Goal: Understand process/instructions: Learn how to perform a task or action

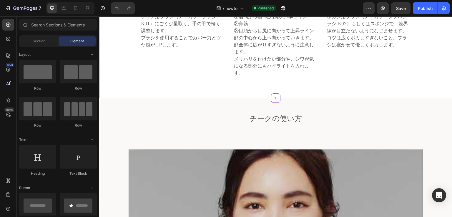
scroll to position [970, 0]
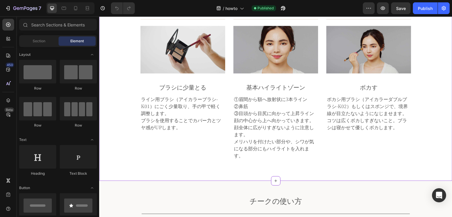
click at [345, 106] on p "ボカシ用ブラシ（アイカラーダブルブラシ-K02）もしくはスポンジで、境界線が目立たないようになじませます。" at bounding box center [369, 106] width 84 height 21
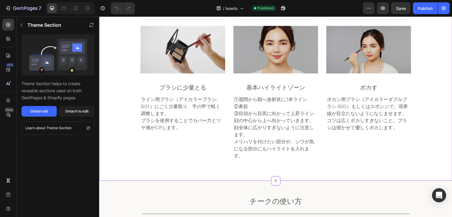
click at [343, 106] on p "ボカシ用ブラシ（アイカラーダブルブラシ-K02）もしくはスポンジで、境界線が目立たないようになじませます。" at bounding box center [369, 106] width 84 height 21
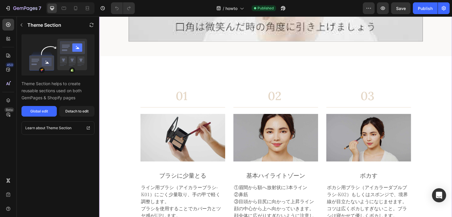
scroll to position [1000, 0]
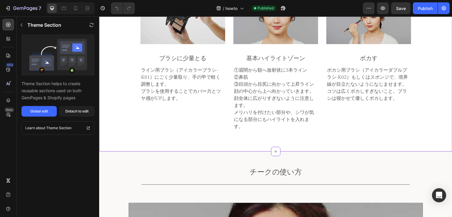
click at [344, 93] on p "コツは広くボカしすぎないこと。ブラシは寝かせて優しくボカします。" at bounding box center [369, 95] width 84 height 14
click at [334, 108] on div "03 Heading ボカす Text Block Row Title Line Image ボカす Text Block ボカシ用ブラシ（アイカラーダブルブ…" at bounding box center [368, 46] width 91 height 168
click at [346, 81] on p "ボカシ用ブラシ（アイカラーダブルブラシ-K02）もしくはスポンジで、境界線が目立たないようになじませます。" at bounding box center [369, 76] width 84 height 21
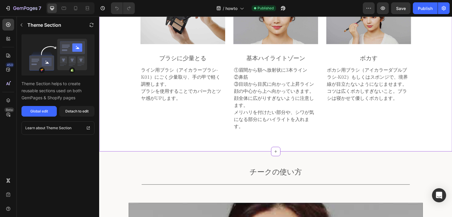
scroll to position [912, 0]
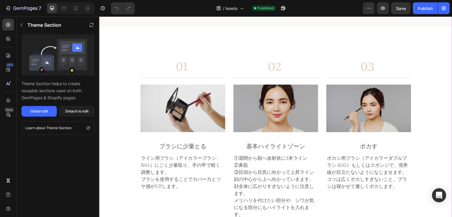
click at [365, 95] on img at bounding box center [368, 109] width 85 height 48
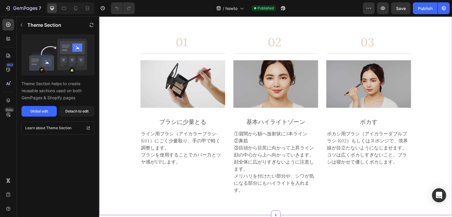
scroll to position [970, 0]
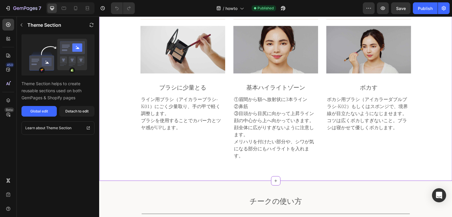
click at [341, 128] on p "コツは広くボカしすぎないこと。ブラシは寝かせて優しくボカします。" at bounding box center [369, 124] width 84 height 14
click at [355, 109] on p "ボカシ用ブラシ（アイカラーダブルブラシ-K02）もしくはスポンジで、境界線が目立たないようになじませます。" at bounding box center [369, 106] width 84 height 21
click at [352, 110] on p "ボカシ用ブラシ（アイカラーダブルブラシ-K02）もしくはスポンジで、境界線が目立たないようになじませます。" at bounding box center [369, 106] width 84 height 21
click at [364, 105] on p "ボカシ用ブラシ（アイカラーダブルブラシ-K02）もしくはスポンジで、境界線が目立たないようになじませます。" at bounding box center [369, 106] width 84 height 21
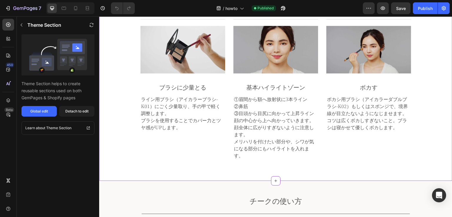
click at [361, 105] on p "ボカシ用ブラシ（アイカラーダブルブラシ-K02）もしくはスポンジで、境界線が目立たないようになじませます。" at bounding box center [369, 106] width 84 height 21
click at [358, 109] on p "ボカシ用ブラシ（アイカラーダブルブラシ-K02）もしくはスポンジで、境界線が目立たないようになじませます。" at bounding box center [369, 106] width 84 height 21
click at [387, 98] on p "ボカシ用ブラシ（アイカラーダブルブラシ-K02）もしくはスポンジで、境界線が目立たないようになじませます。" at bounding box center [369, 106] width 84 height 21
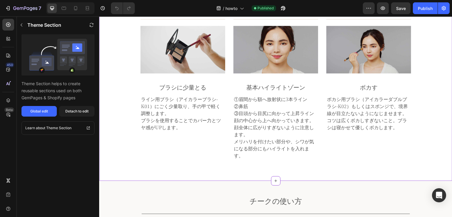
click at [387, 98] on p "ボカシ用ブラシ（アイカラーダブルブラシ-K02）もしくはスポンジで、境界線が目立たないようになじませます。" at bounding box center [369, 106] width 84 height 21
click at [367, 106] on p "ボカシ用ブラシ（アイカラーダブルブラシ-K02）もしくはスポンジで、境界線が目立たないようになじませます。" at bounding box center [369, 106] width 84 height 21
click at [361, 132] on div "03 Heading ボカす Text Block Row Title Line Image ボカす Text Block ボカシ用ブラシ（アイカラーダブルブ…" at bounding box center [368, 67] width 85 height 134
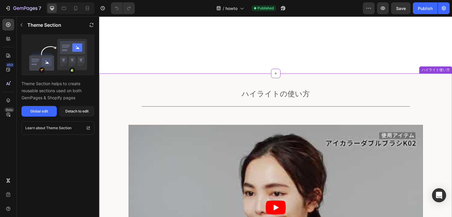
scroll to position [488, 0]
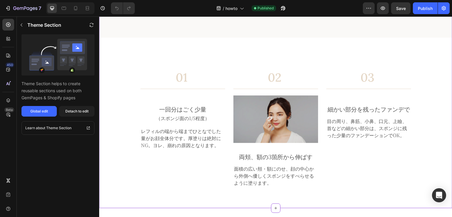
click at [363, 176] on p "目の周り、鼻筋、小鼻、口元、上瞼、首などの細かい部分は、スポンジに残った少量のファンデーションでOK。" at bounding box center [369, 176] width 84 height 21
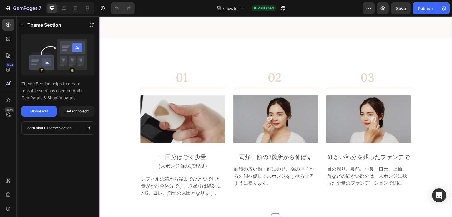
click at [363, 176] on p "目の周り、鼻筋、小鼻、口元、上瞼、首などの細かい部分は、スポンジに残った少量のファンデーションでOK。" at bounding box center [369, 176] width 84 height 21
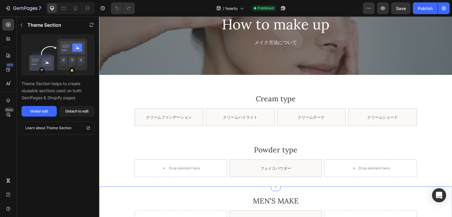
scroll to position [18, 0]
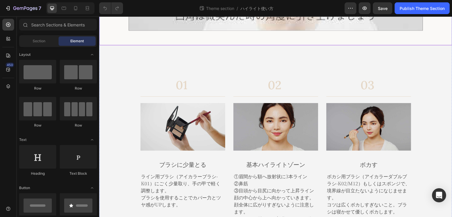
scroll to position [255, 0]
